Goal: Task Accomplishment & Management: Use online tool/utility

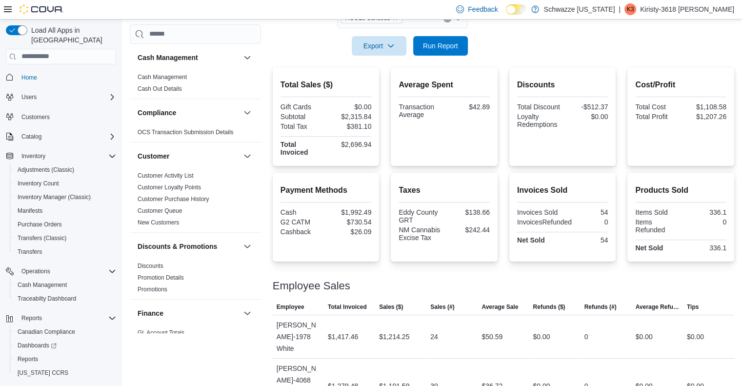
scroll to position [21, 0]
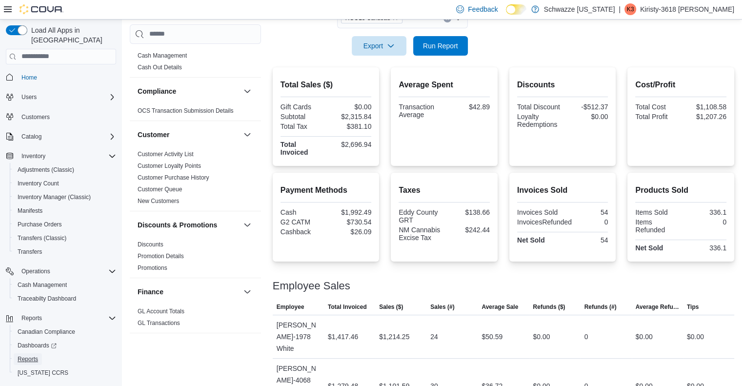
click at [31, 353] on span "Reports" at bounding box center [28, 359] width 20 height 12
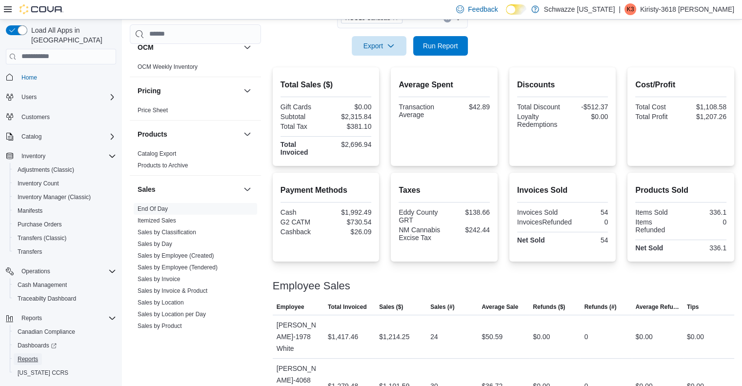
scroll to position [550, 0]
drag, startPoint x: 161, startPoint y: 235, endPoint x: 176, endPoint y: 262, distance: 30.4
click at [176, 262] on ul "End Of Day Itemized Sales Sales by Classification Sales by Day Sales by Employe…" at bounding box center [195, 283] width 123 height 164
click at [178, 312] on link "Sales by Location per Day" at bounding box center [172, 312] width 68 height 7
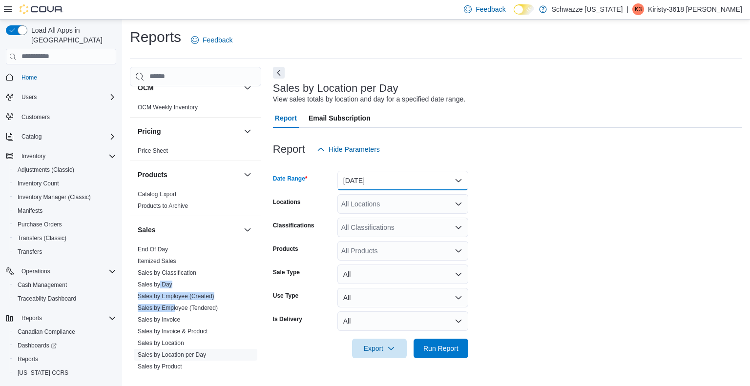
click at [353, 174] on button "[DATE]" at bounding box center [402, 181] width 131 height 20
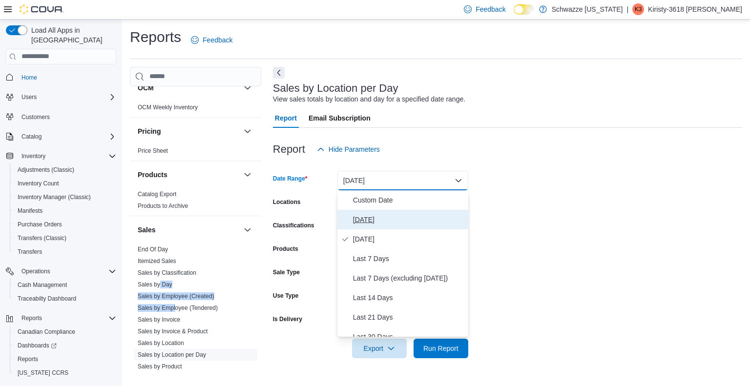
click at [348, 225] on button "[DATE]" at bounding box center [402, 220] width 131 height 20
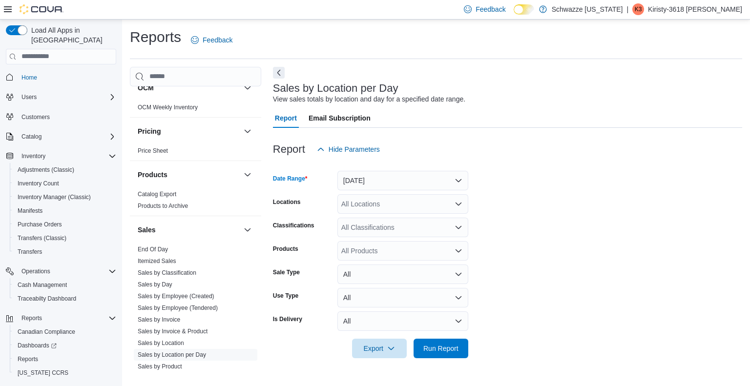
click at [372, 201] on div "All Locations" at bounding box center [402, 204] width 131 height 20
type input "***"
click at [382, 221] on span "RGO18 Carlsbad" at bounding box center [394, 221] width 52 height 10
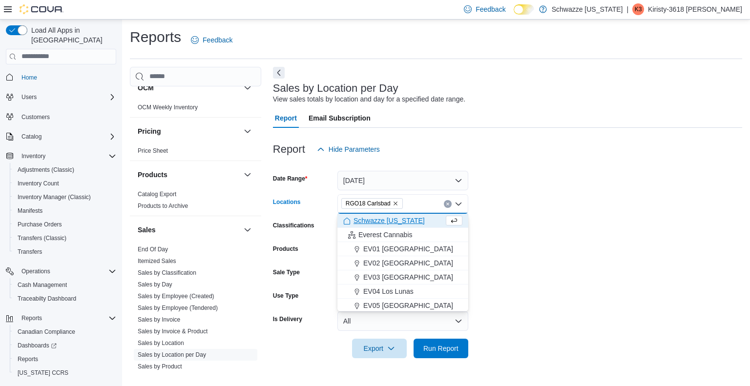
click at [535, 298] on form "Date Range [DATE] Locations RGO18 [GEOGRAPHIC_DATA] Combo box. Selected. RGO18 …" at bounding box center [507, 258] width 469 height 199
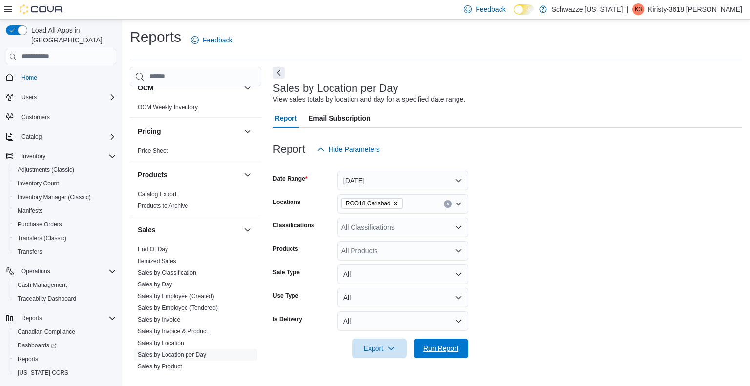
click at [449, 351] on span "Run Report" at bounding box center [440, 349] width 35 height 10
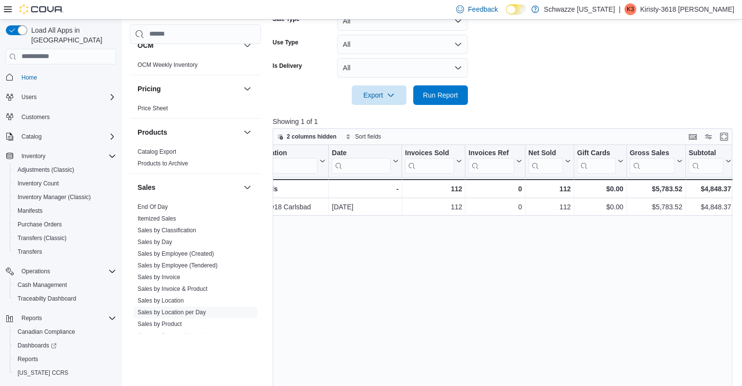
scroll to position [0, 15]
